Goal: Transaction & Acquisition: Download file/media

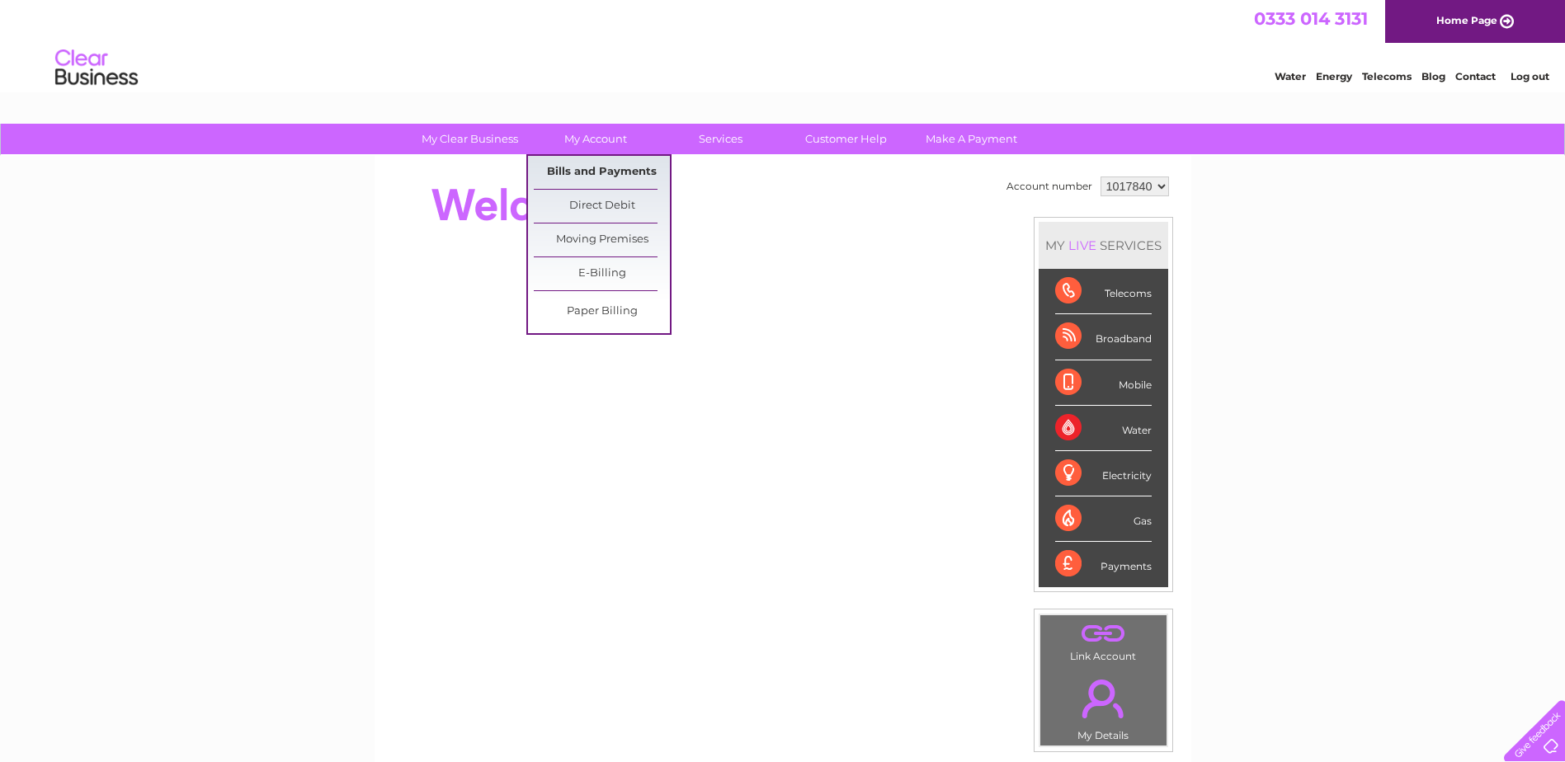
click at [596, 167] on link "Bills and Payments" at bounding box center [602, 172] width 136 height 33
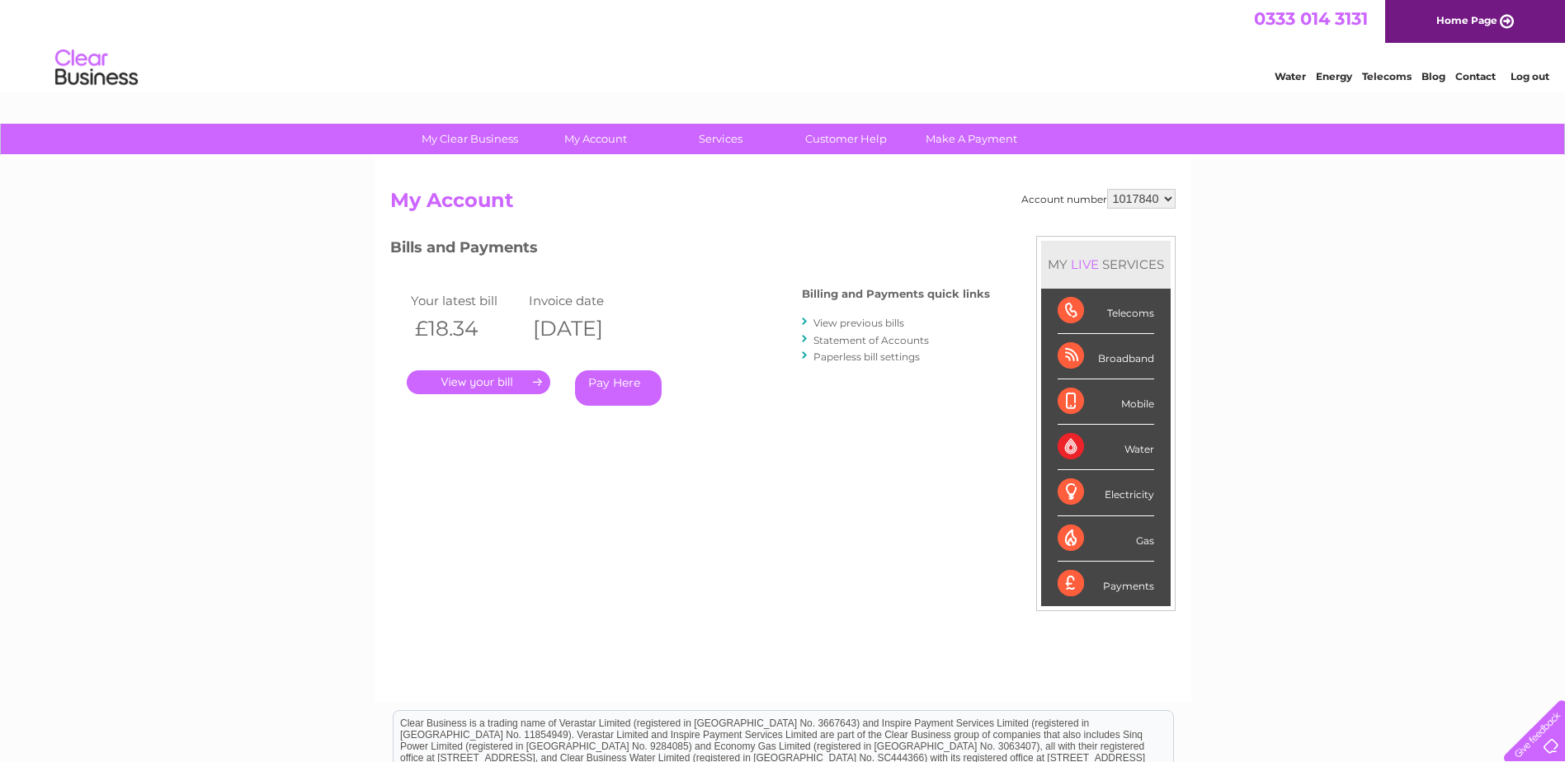
click at [1167, 199] on select "1017840 1018692 1054771 1066257" at bounding box center [1141, 199] width 68 height 20
select select "1018692"
click at [1107, 189] on select "1017840 1018692 1054771 1066257" at bounding box center [1141, 199] width 68 height 20
click at [1164, 200] on select "1017840 1018692 1054771 1066257" at bounding box center [1141, 199] width 68 height 20
select select "1054771"
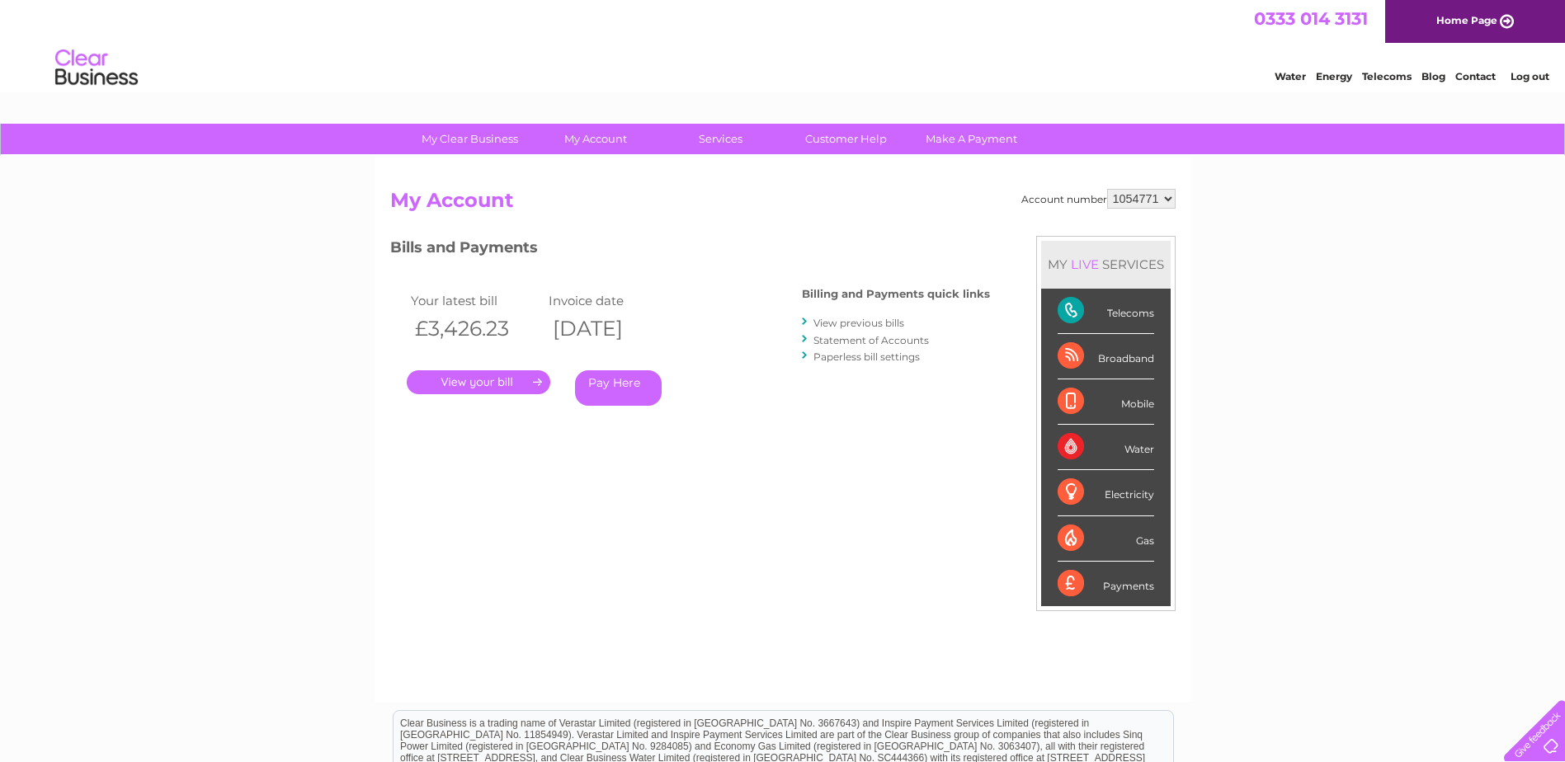
click at [1107, 189] on select "1017840 1018692 1054771 1066257" at bounding box center [1141, 199] width 68 height 20
click at [845, 320] on link "View previous bills" at bounding box center [858, 323] width 91 height 12
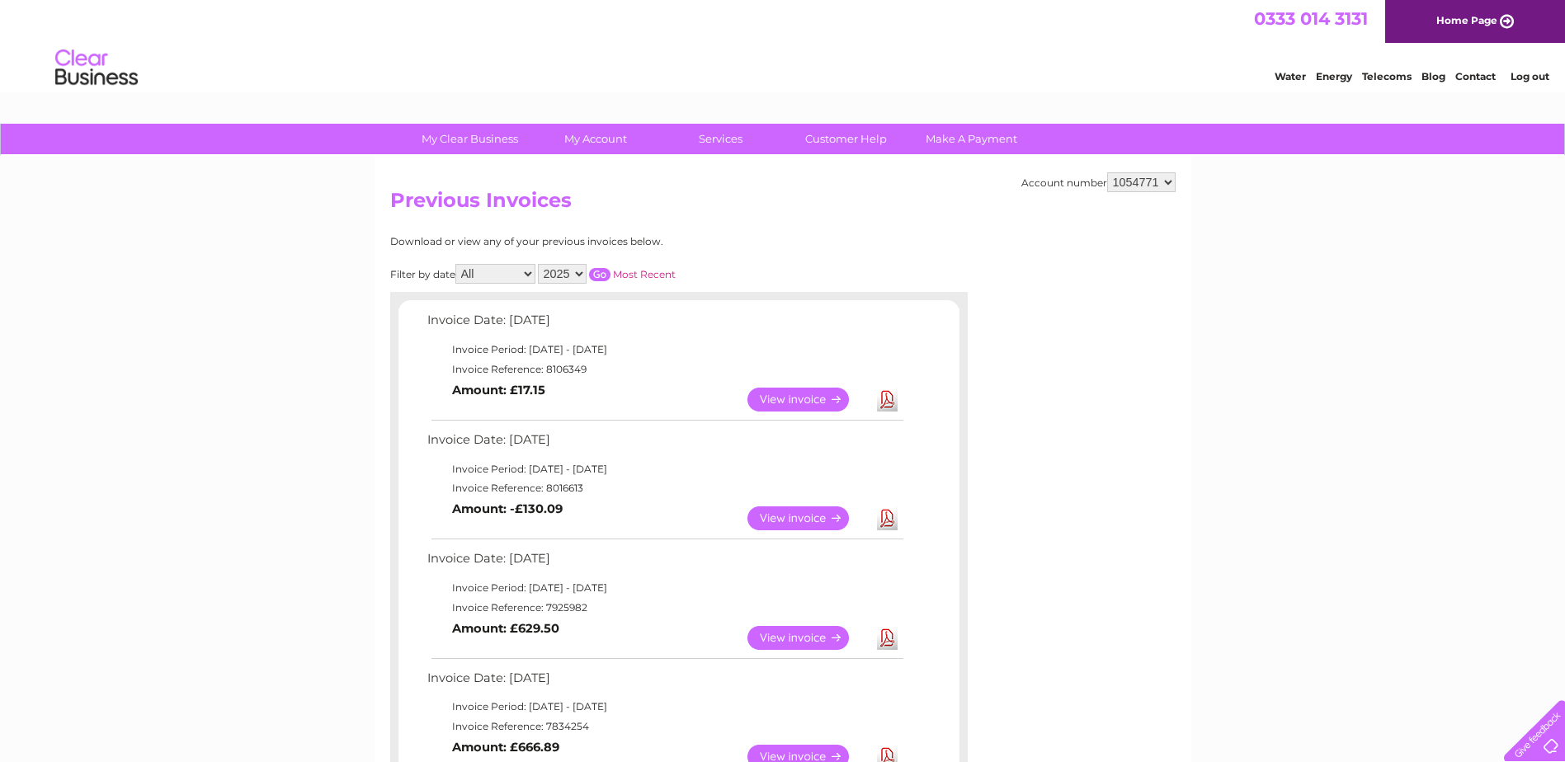
click at [890, 518] on link "Download" at bounding box center [887, 518] width 21 height 24
click at [879, 401] on link "Download" at bounding box center [887, 400] width 21 height 24
